Goal: Contribute content: Add original content to the website for others to see

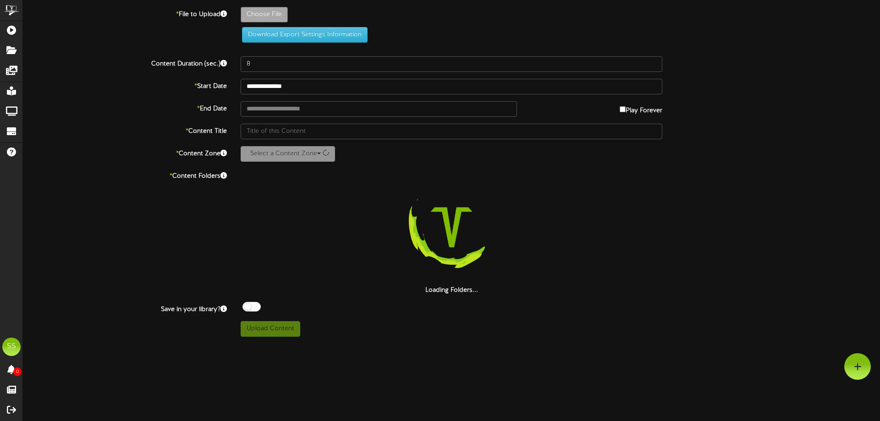
drag, startPoint x: 446, startPoint y: 293, endPoint x: 451, endPoint y: 305, distance: 12.9
click at [451, 305] on html "ChannelValet Playlists Folders Messages My Library Groups Devices Help SS [PERS…" at bounding box center [440, 172] width 880 height 344
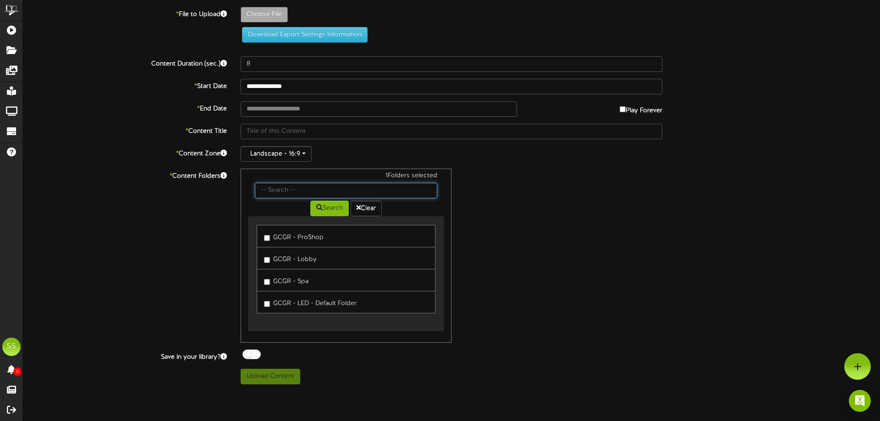
click at [323, 188] on input "text" at bounding box center [346, 191] width 182 height 16
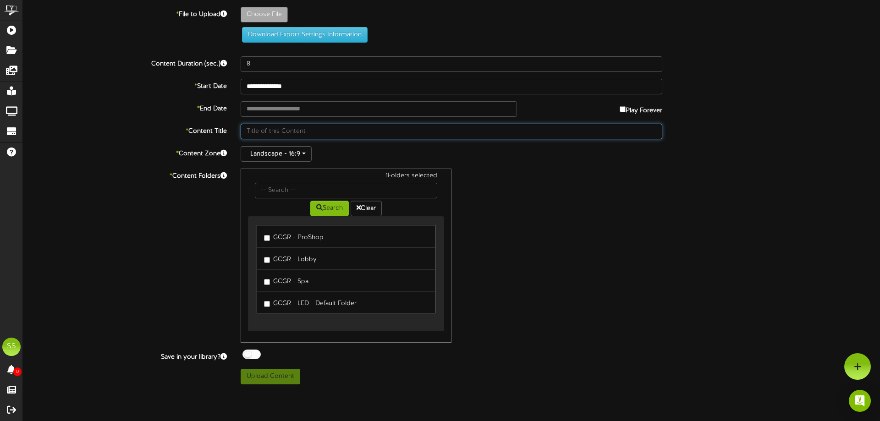
click at [491, 133] on input "text" at bounding box center [452, 132] width 422 height 16
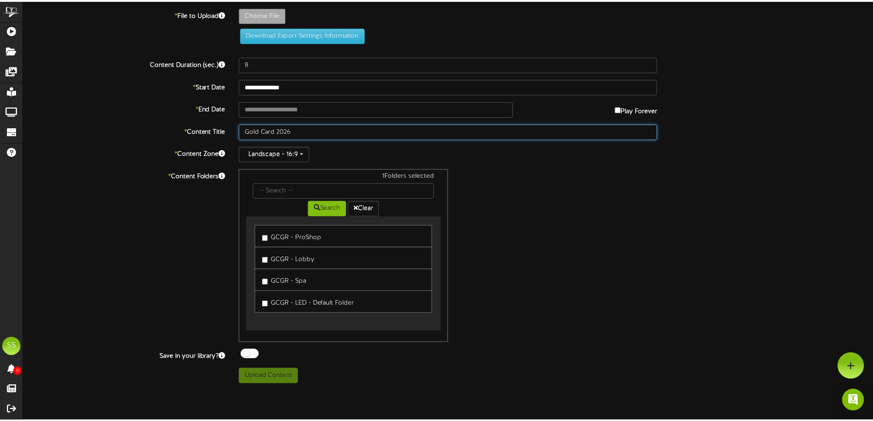
scroll to position [0, 0]
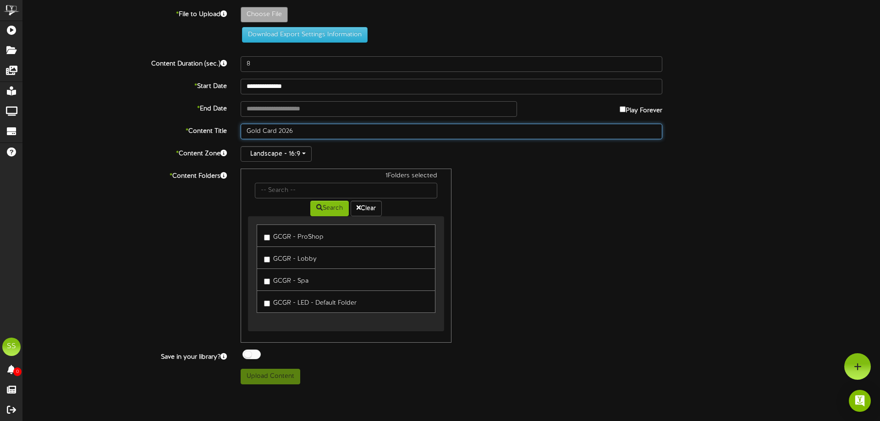
type input "Gold Card 2026"
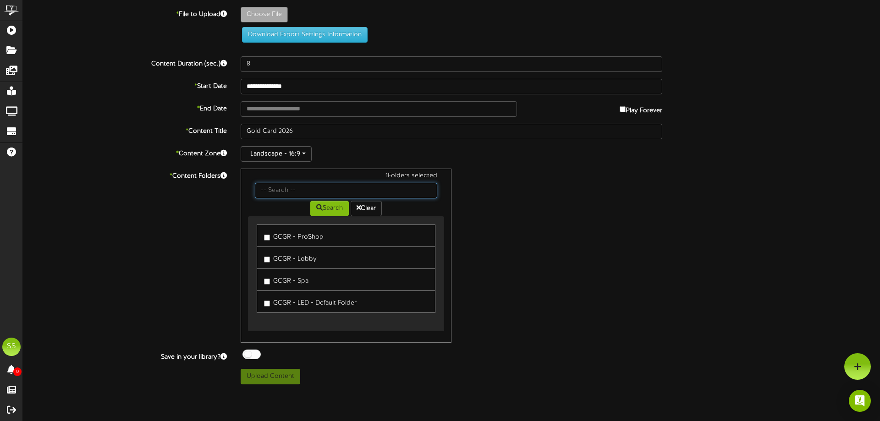
click at [345, 189] on input "text" at bounding box center [346, 191] width 182 height 16
type input "2"
click at [374, 208] on button "Clear" at bounding box center [366, 209] width 31 height 16
click at [336, 208] on button "Search" at bounding box center [329, 209] width 39 height 16
click at [312, 190] on input "text" at bounding box center [346, 191] width 182 height 16
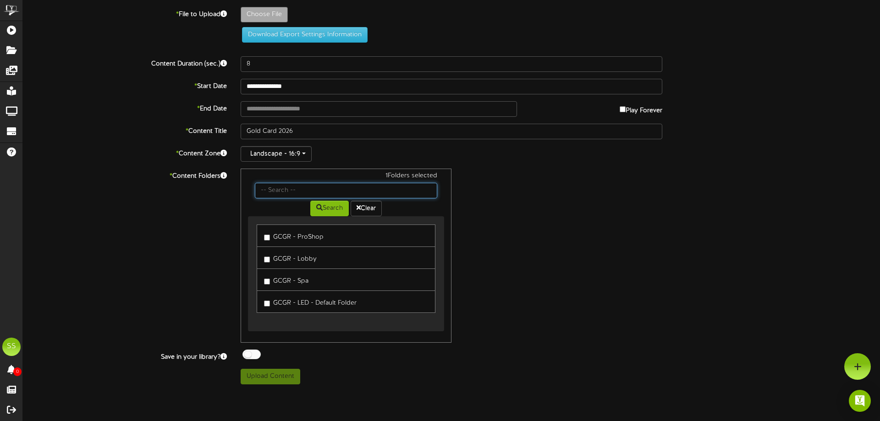
click at [310, 188] on input "text" at bounding box center [346, 191] width 182 height 16
type input "**********"
type input "2026GC"
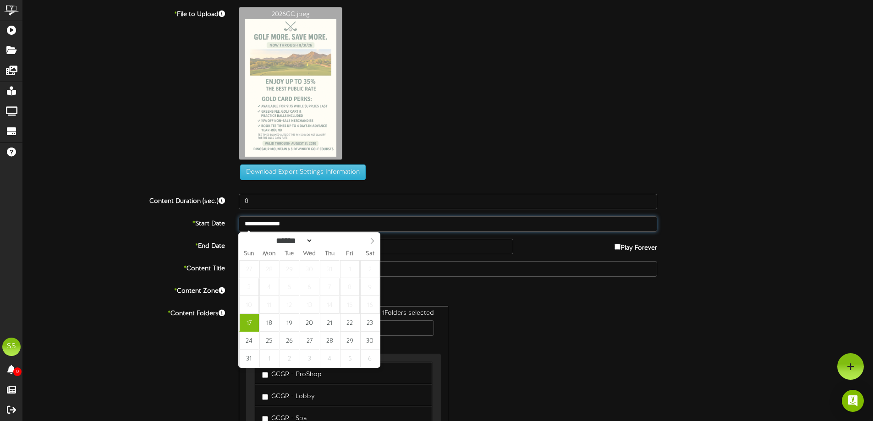
click at [271, 224] on input "**********" at bounding box center [448, 224] width 418 height 16
type input "**********"
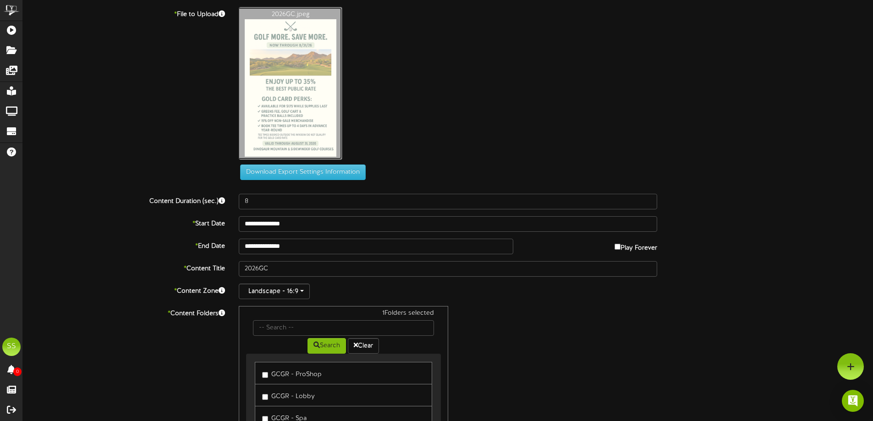
drag, startPoint x: 293, startPoint y: 84, endPoint x: 287, endPoint y: 78, distance: 9.1
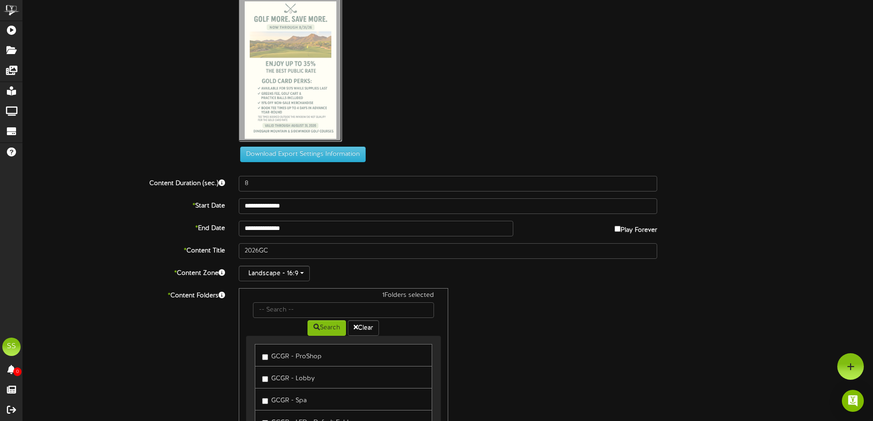
scroll to position [0, 0]
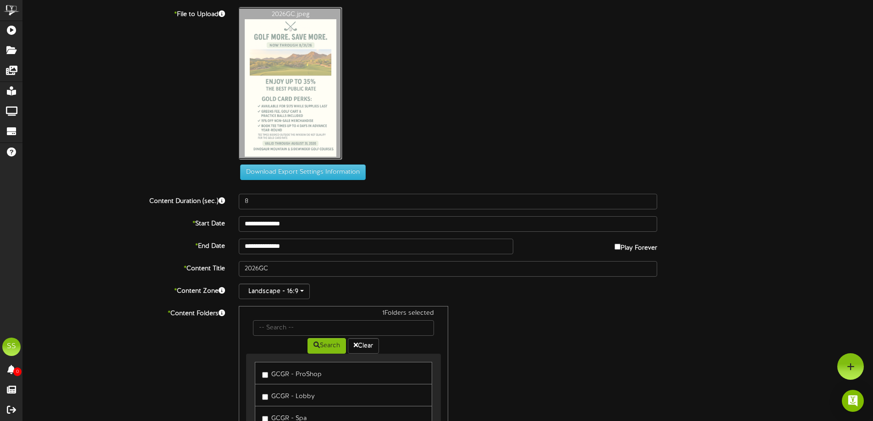
drag, startPoint x: 259, startPoint y: 23, endPoint x: 258, endPoint y: 84, distance: 61.0
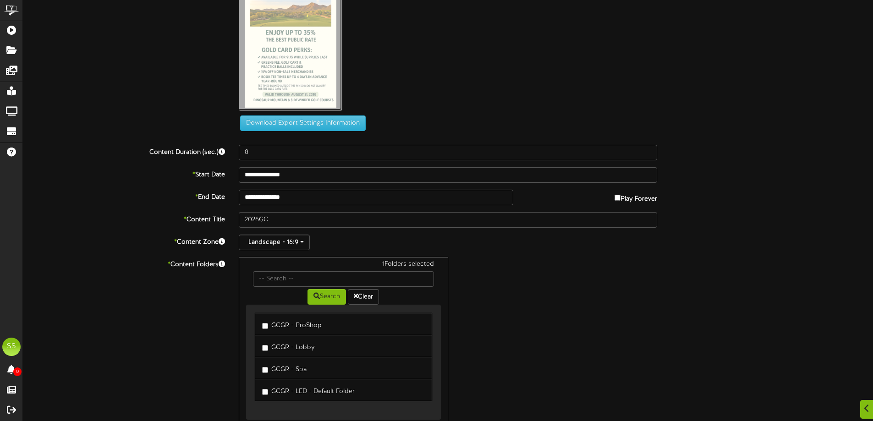
scroll to position [108, 0]
